Goal: Use online tool/utility

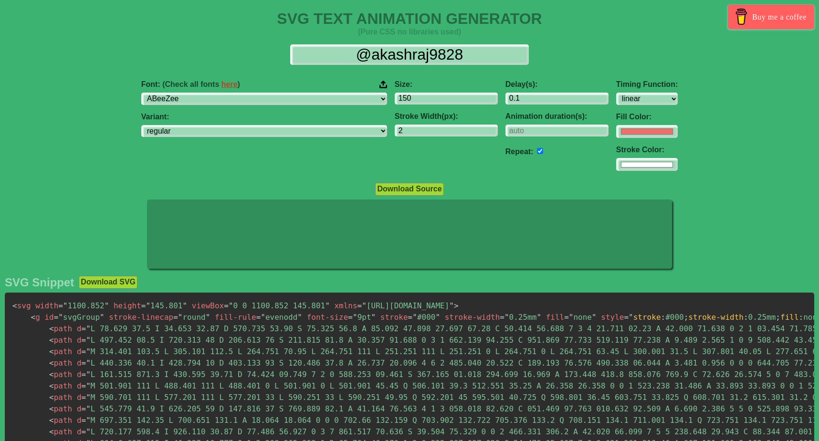
select select "linear"
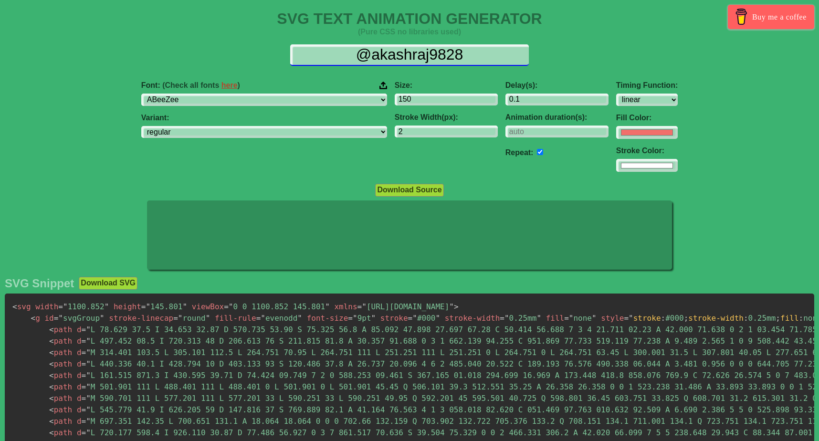
click at [396, 56] on input "@akashraj9828" at bounding box center [409, 54] width 239 height 21
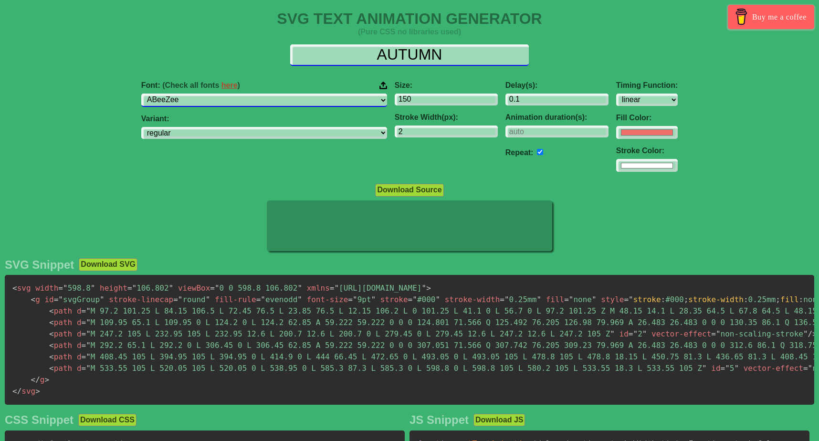
type input "AUTUMN"
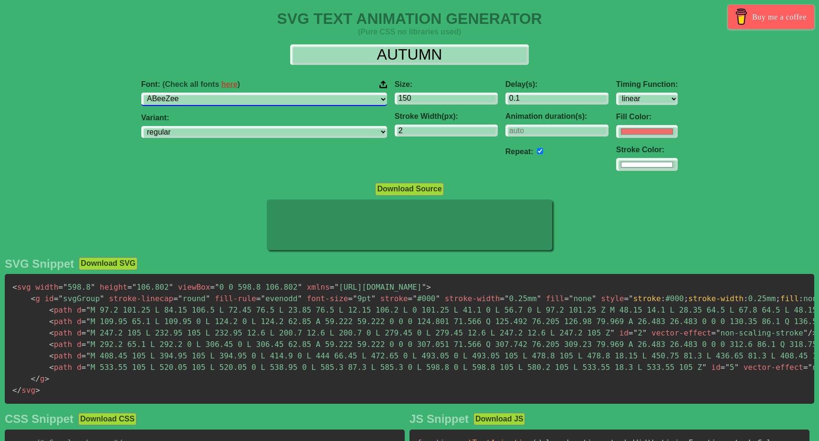
click at [281, 97] on select "ABeeZee [PERSON_NAME] Display AR One Sans [PERSON_NAME] Libre Aboreto Abril Fat…" at bounding box center [264, 99] width 246 height 13
select select "Inter"
click at [214, 93] on select "ABeeZee [PERSON_NAME] Display AR One Sans [PERSON_NAME] Libre Aboreto Abril Fat…" at bounding box center [264, 99] width 246 height 13
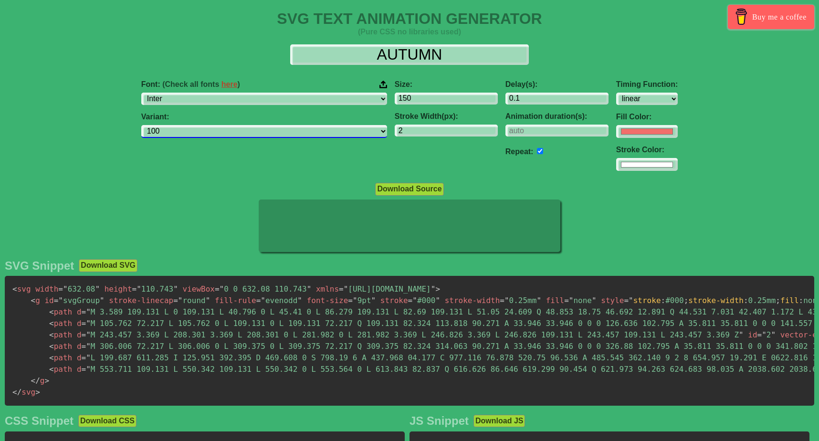
click at [263, 133] on select "100 200 300 regular 500 600 700 800 900 100italic 200italic 300italic italic 50…" at bounding box center [264, 131] width 246 height 13
click at [214, 125] on select "100 200 300 regular 500 600 700 800 900 100italic 200italic 300italic italic 50…" at bounding box center [264, 131] width 246 height 13
click at [238, 129] on select "100 200 300 regular 500 600 700 800 900 100italic 200italic 300italic italic 50…" at bounding box center [264, 131] width 246 height 13
click at [214, 125] on select "100 200 300 regular 500 600 700 800 900 100italic 200italic 300italic italic 50…" at bounding box center [264, 131] width 246 height 13
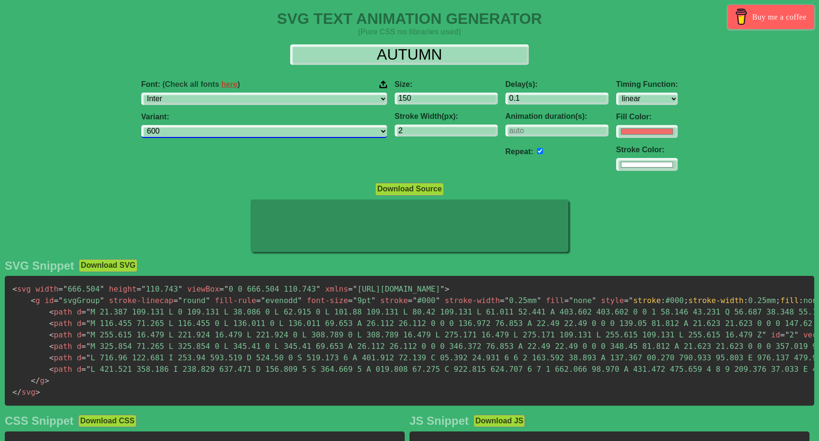
click at [245, 137] on select "100 200 300 regular 500 600 700 800 900 100italic 200italic 300italic italic 50…" at bounding box center [264, 131] width 246 height 13
click at [214, 125] on select "100 200 300 regular 500 600 700 800 900 100italic 200italic 300italic italic 50…" at bounding box center [264, 131] width 246 height 13
click at [259, 132] on select "100 200 300 regular 500 600 700 800 900 100italic 200italic 300italic italic 50…" at bounding box center [264, 131] width 246 height 13
click at [214, 125] on select "100 200 300 regular 500 600 700 800 900 100italic 200italic 300italic italic 50…" at bounding box center [264, 131] width 246 height 13
click at [252, 132] on select "100 200 300 regular 500 600 700 800 900 100italic 200italic 300italic italic 50…" at bounding box center [264, 131] width 246 height 13
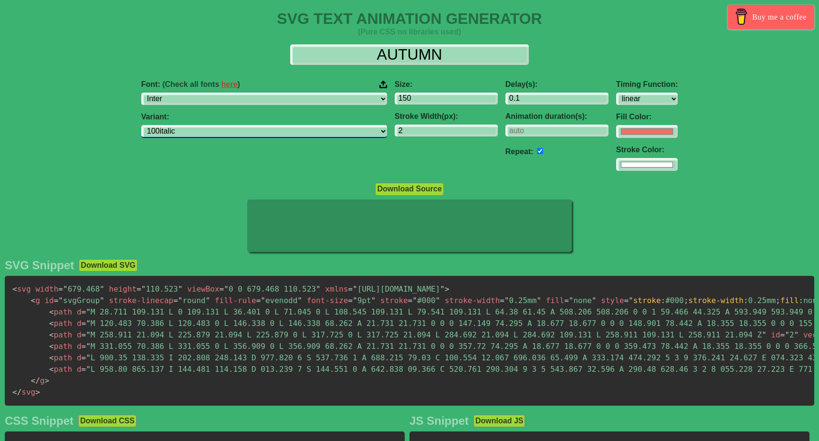
click at [214, 125] on select "100 200 300 regular 500 600 700 800 900 100italic 200italic 300italic italic 50…" at bounding box center [264, 131] width 246 height 13
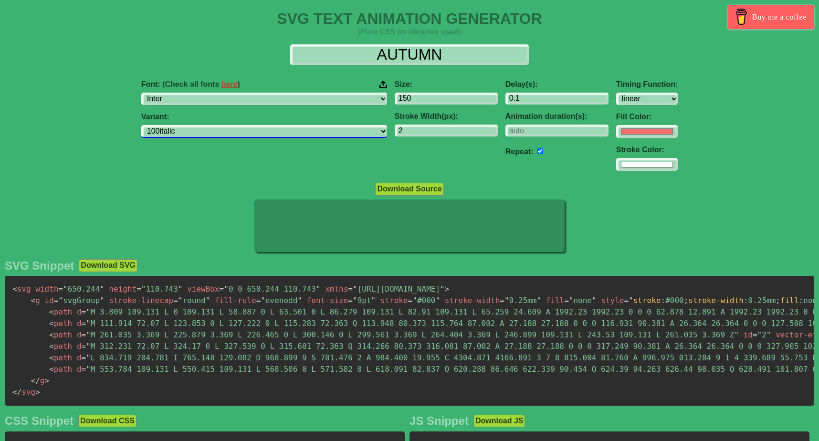
click at [252, 132] on select "100 200 300 regular 500 600 700 800 900 100italic 200italic 300italic italic 50…" at bounding box center [264, 131] width 246 height 13
click at [214, 125] on select "100 200 300 regular 500 600 700 800 900 100italic 200italic 300italic italic 50…" at bounding box center [264, 131] width 246 height 13
click at [277, 137] on select "100 200 300 regular 500 600 700 800 900 100italic 200italic 300italic italic 50…" at bounding box center [264, 131] width 246 height 13
click at [214, 125] on select "100 200 300 regular 500 600 700 800 900 100italic 200italic 300italic italic 50…" at bounding box center [264, 131] width 246 height 13
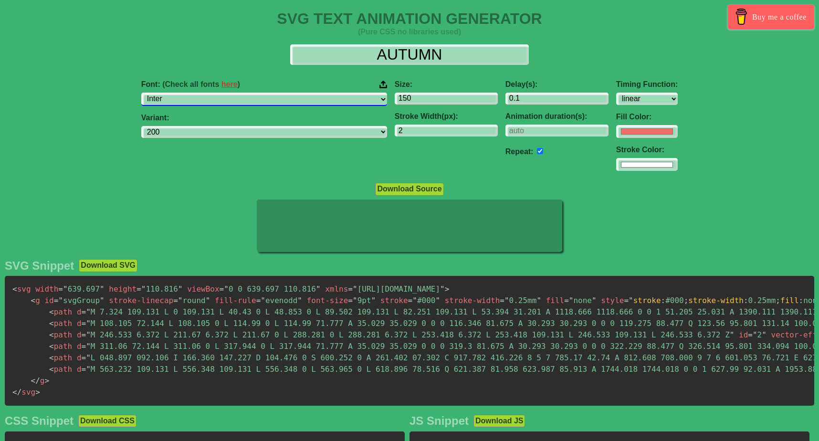
click at [277, 98] on select "ABeeZee [PERSON_NAME] Display AR One Sans [PERSON_NAME] Libre Aboreto Abril Fat…" at bounding box center [264, 99] width 246 height 13
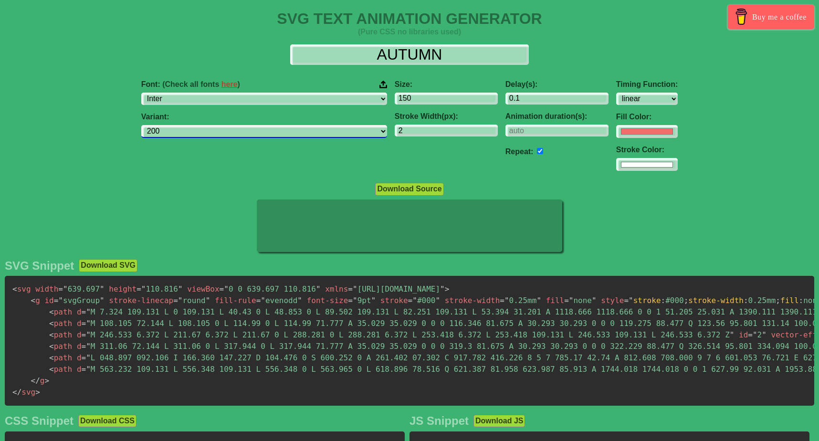
click at [256, 135] on select "100 200 300 regular 500 600 700 800 900 100italic 200italic 300italic italic 50…" at bounding box center [264, 131] width 246 height 13
click at [214, 125] on select "100 200 300 regular 500 600 700 800 900 100italic 200italic 300italic italic 50…" at bounding box center [264, 131] width 246 height 13
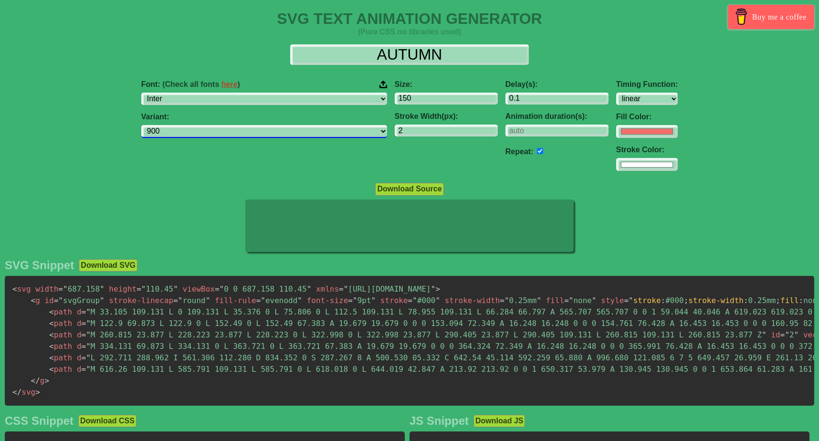
click at [234, 135] on select "100 200 300 regular 500 600 700 800 900 100italic 200italic 300italic italic 50…" at bounding box center [264, 131] width 246 height 13
select select "regular"
click at [214, 125] on select "100 200 300 regular 500 600 700 800 900 100italic 200italic 300italic italic 50…" at bounding box center [264, 131] width 246 height 13
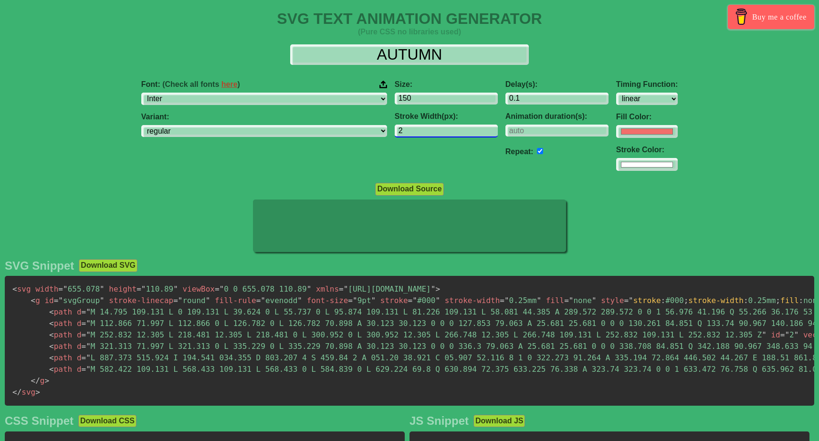
click at [402, 130] on input "2" at bounding box center [446, 131] width 103 height 13
type input "4"
click at [391, 177] on div "Size: 150 Stroke Width(px): 4" at bounding box center [446, 126] width 111 height 106
